Goal: Transaction & Acquisition: Obtain resource

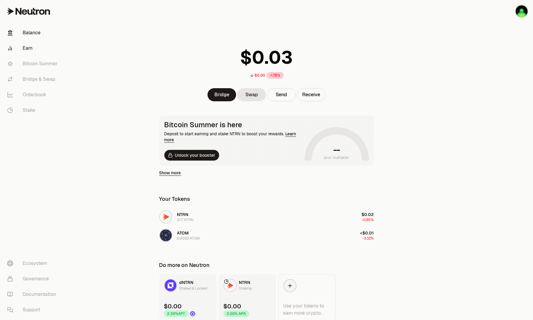
click at [25, 49] on link "Earn" at bounding box center [33, 48] width 62 height 15
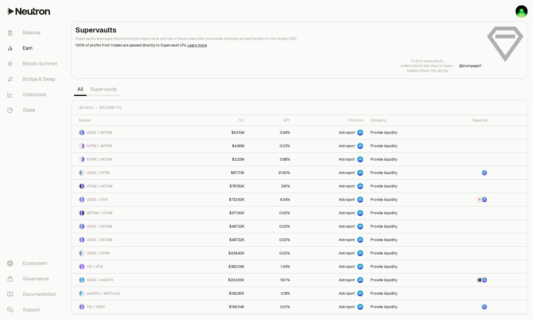
click at [101, 91] on link "Supervaults" at bounding box center [104, 89] width 34 height 12
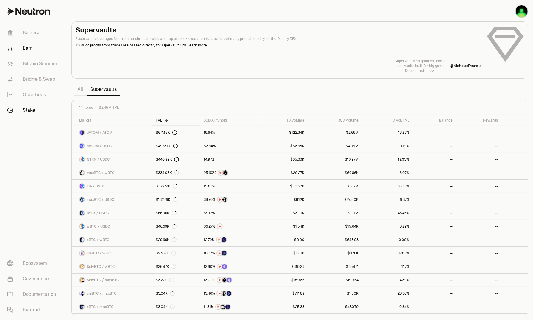
click at [35, 109] on link "Stake" at bounding box center [33, 109] width 62 height 15
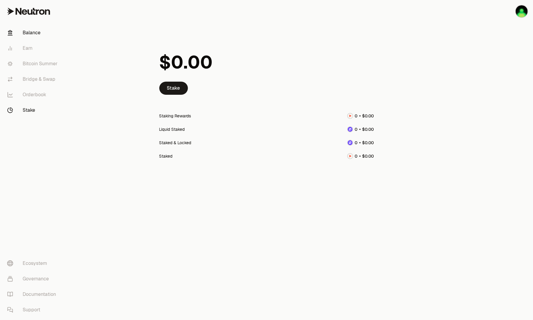
click at [32, 32] on link "Balance" at bounding box center [33, 32] width 62 height 15
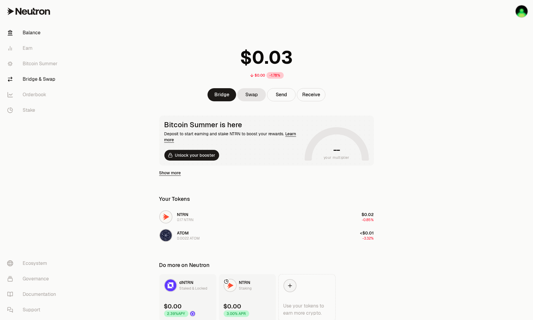
click at [40, 78] on link "Bridge & Swap" at bounding box center [33, 78] width 62 height 15
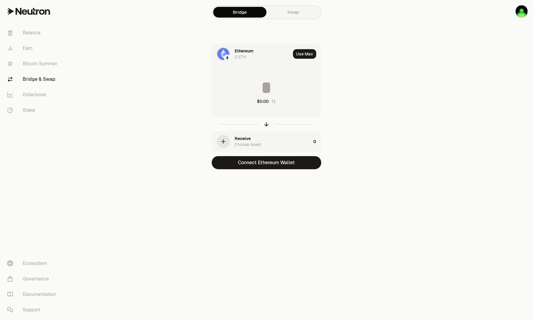
click at [222, 55] on img at bounding box center [223, 54] width 12 height 12
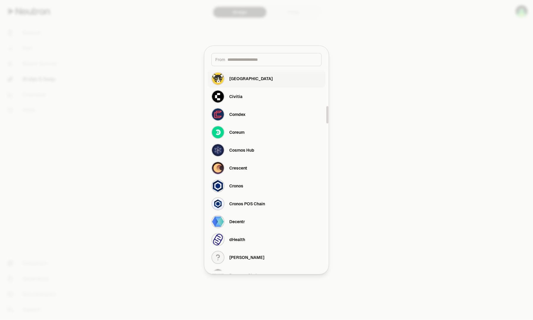
scroll to position [477, 0]
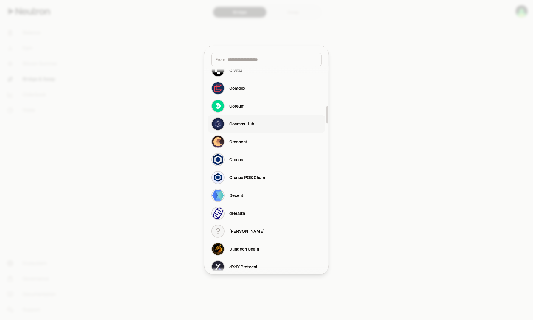
click at [239, 120] on div "Cosmos Hub" at bounding box center [232, 123] width 43 height 13
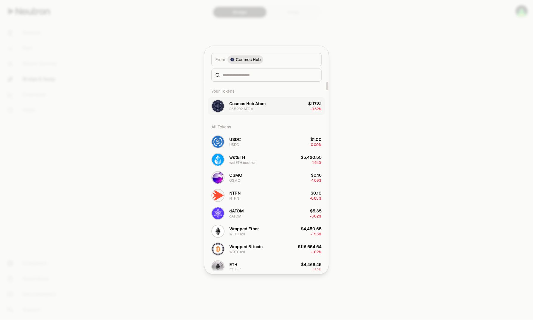
click at [243, 107] on div "26.5292 ATOM" at bounding box center [241, 109] width 24 height 5
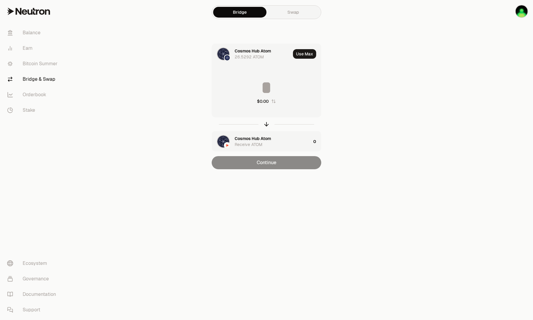
click at [267, 85] on input at bounding box center [266, 88] width 109 height 18
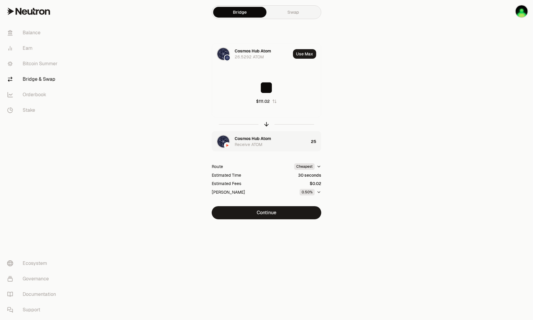
type input "**"
click at [223, 142] on img "button" at bounding box center [223, 142] width 12 height 12
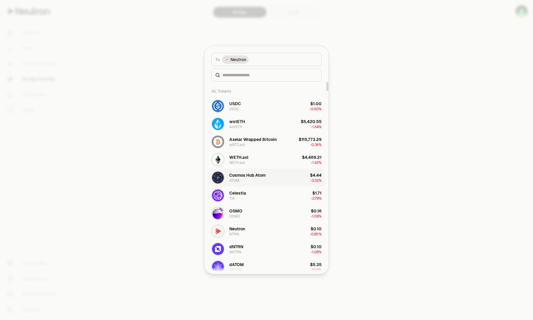
click at [246, 178] on div "Cosmos Hub Atom ATOM" at bounding box center [247, 177] width 36 height 11
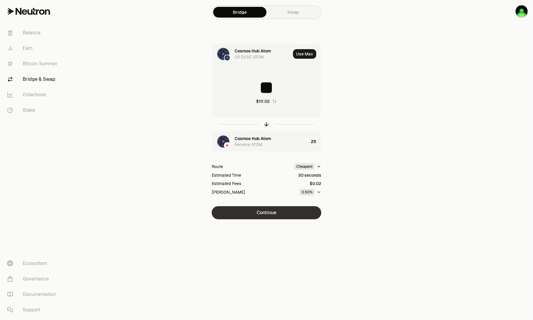
click at [258, 213] on button "Continue" at bounding box center [267, 212] width 110 height 13
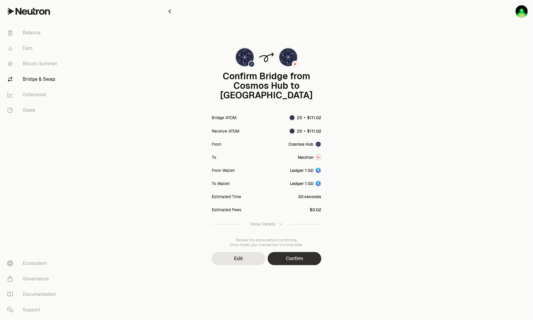
click at [296, 252] on button "Confirm" at bounding box center [295, 258] width 54 height 13
click at [296, 249] on div "Balance Earn Bitcoin Summer Bridge & Swap Orderbook Stake Ecosystem Governance …" at bounding box center [300, 160] width 466 height 320
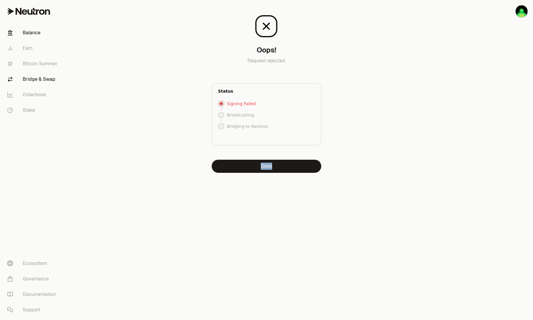
click at [26, 31] on link "Balance" at bounding box center [33, 32] width 62 height 15
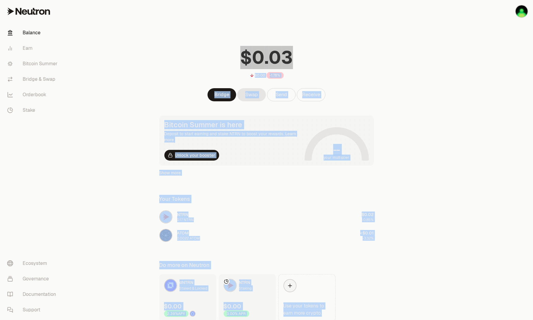
click at [219, 19] on div "$0.00 -1.78% Bridge Swap Send Receive Bitcoin Summer is here Deposit to start e…" at bounding box center [266, 161] width 229 height 322
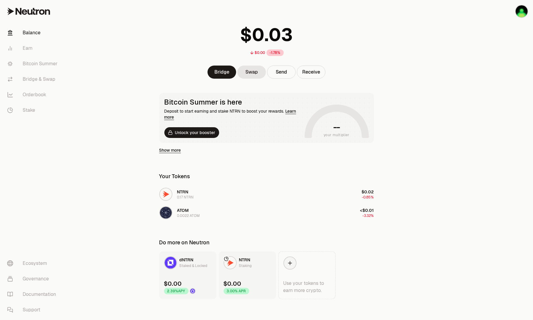
scroll to position [25, 0]
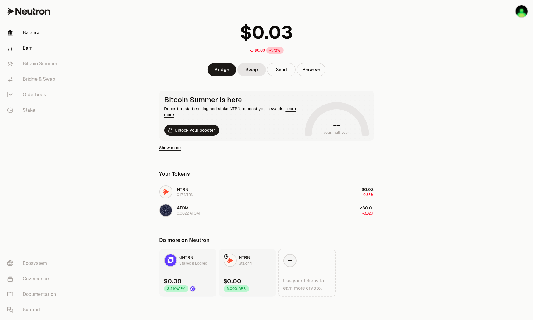
click at [25, 47] on link "Earn" at bounding box center [33, 48] width 62 height 15
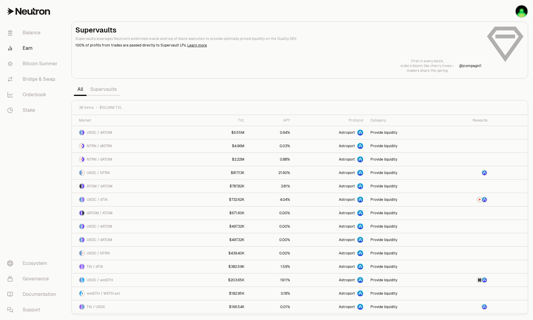
click at [98, 90] on link "Supervaults" at bounding box center [104, 89] width 34 height 12
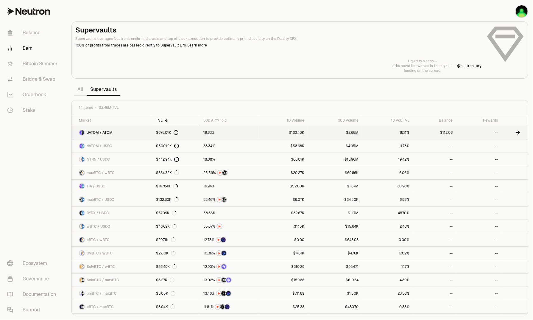
click at [97, 131] on span "dATOM / ATOM" at bounding box center [100, 132] width 26 height 5
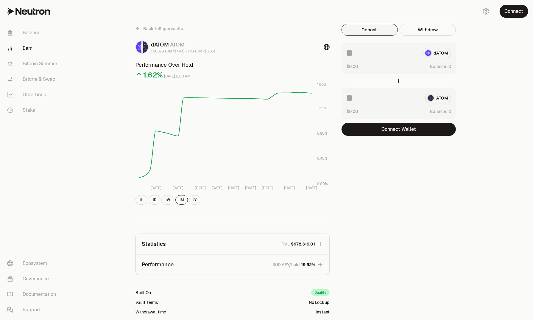
click at [144, 31] on span "Back to Supervaults" at bounding box center [163, 29] width 40 height 6
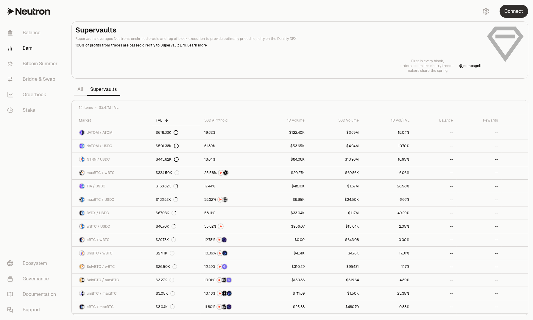
click at [509, 10] on button "Connect" at bounding box center [514, 11] width 29 height 13
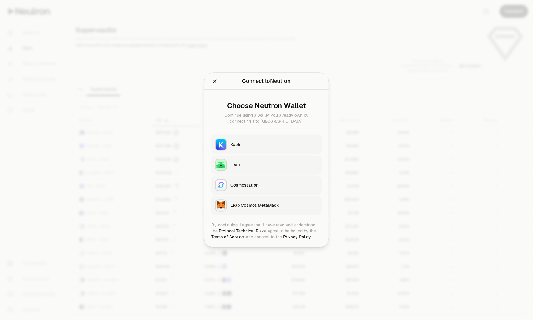
click at [239, 145] on div "Keplr" at bounding box center [275, 145] width 88 height 6
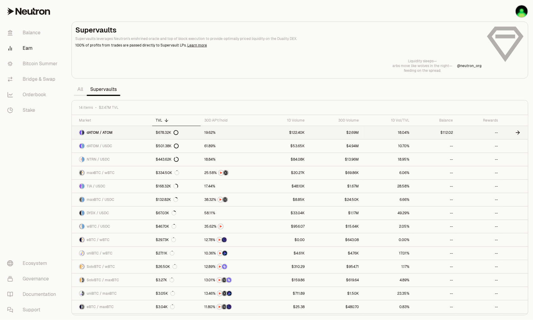
click at [96, 132] on span "dATOM / ATOM" at bounding box center [100, 132] width 26 height 5
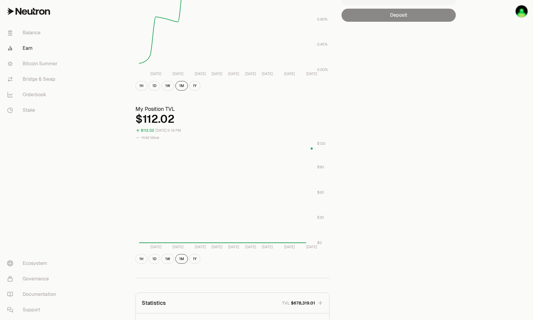
scroll to position [90, 0]
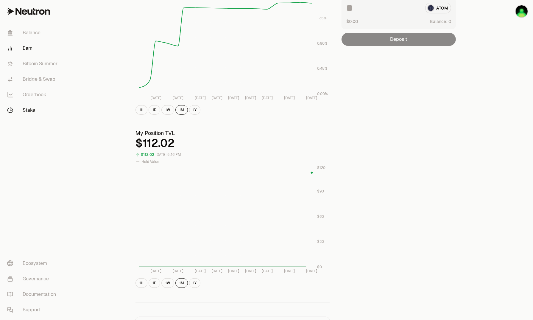
click at [30, 112] on link "Stake" at bounding box center [33, 109] width 62 height 15
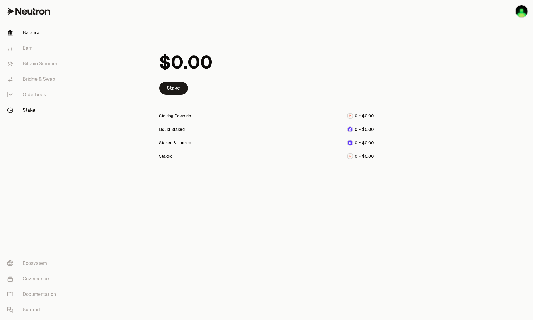
click at [32, 32] on link "Balance" at bounding box center [33, 32] width 62 height 15
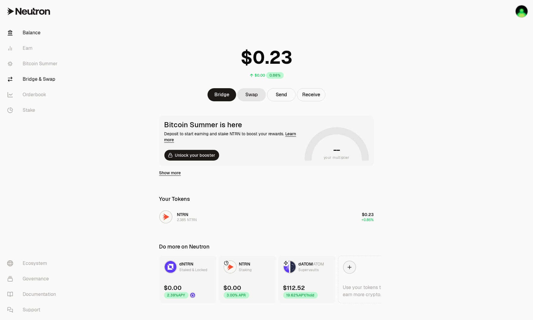
click at [30, 79] on link "Bridge & Swap" at bounding box center [33, 78] width 62 height 15
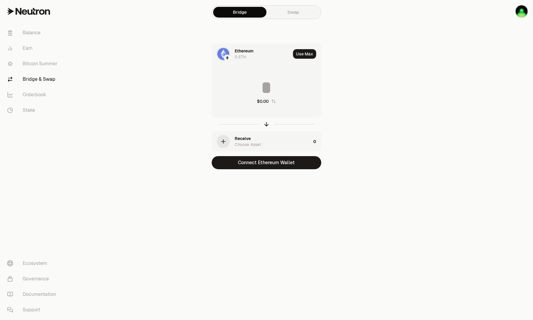
click at [223, 55] on img at bounding box center [223, 54] width 12 height 12
